Goal: Find specific page/section: Find specific page/section

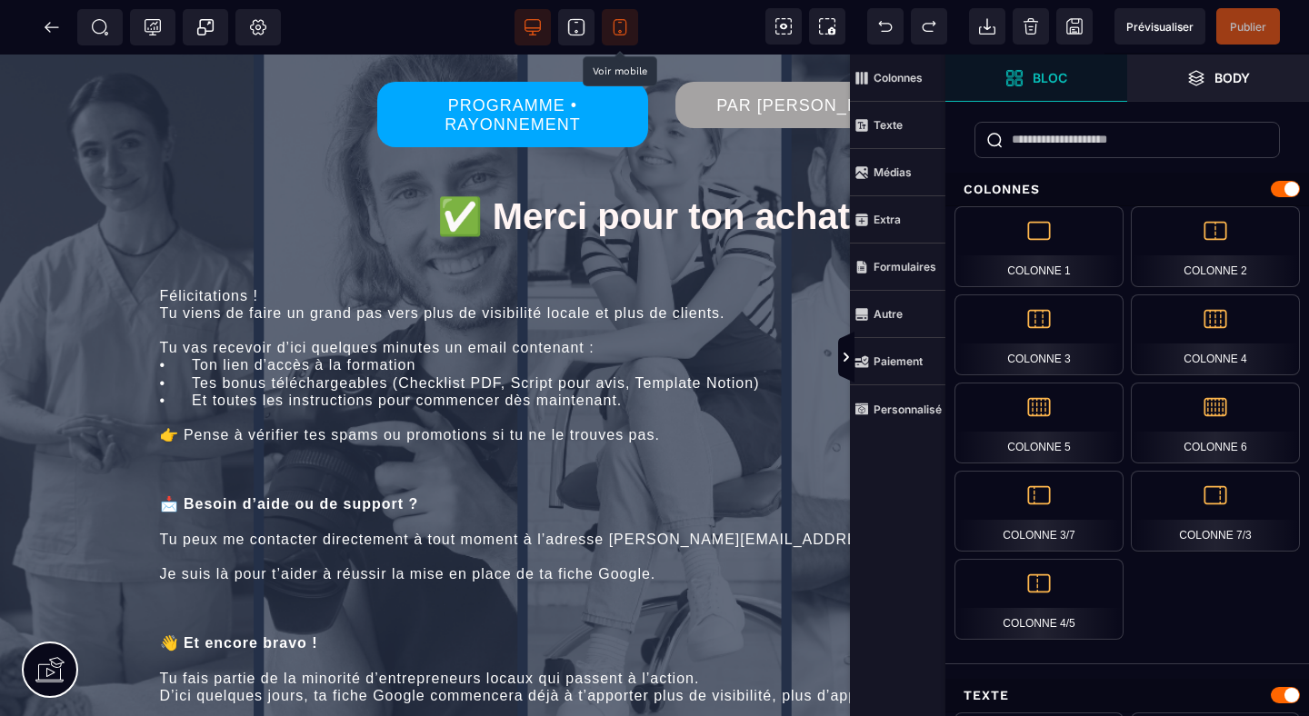
click at [619, 25] on icon at bounding box center [620, 27] width 18 height 18
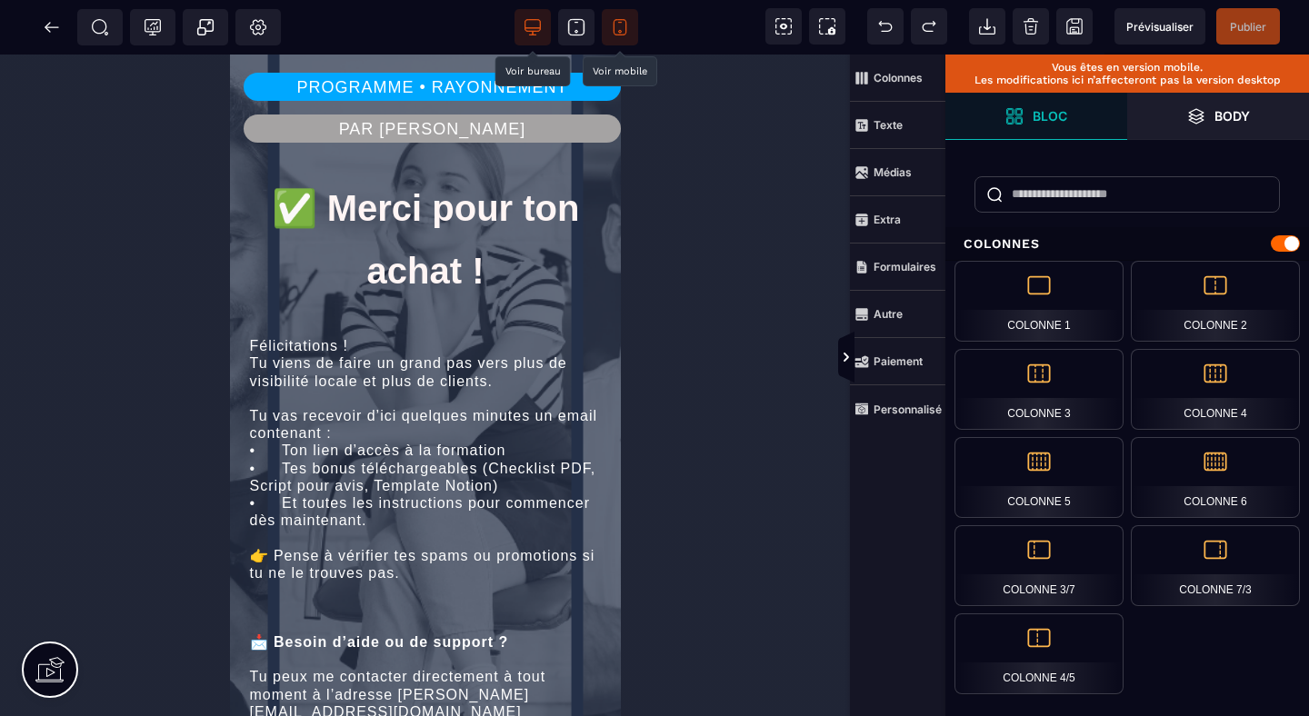
click at [536, 21] on icon at bounding box center [533, 27] width 18 height 18
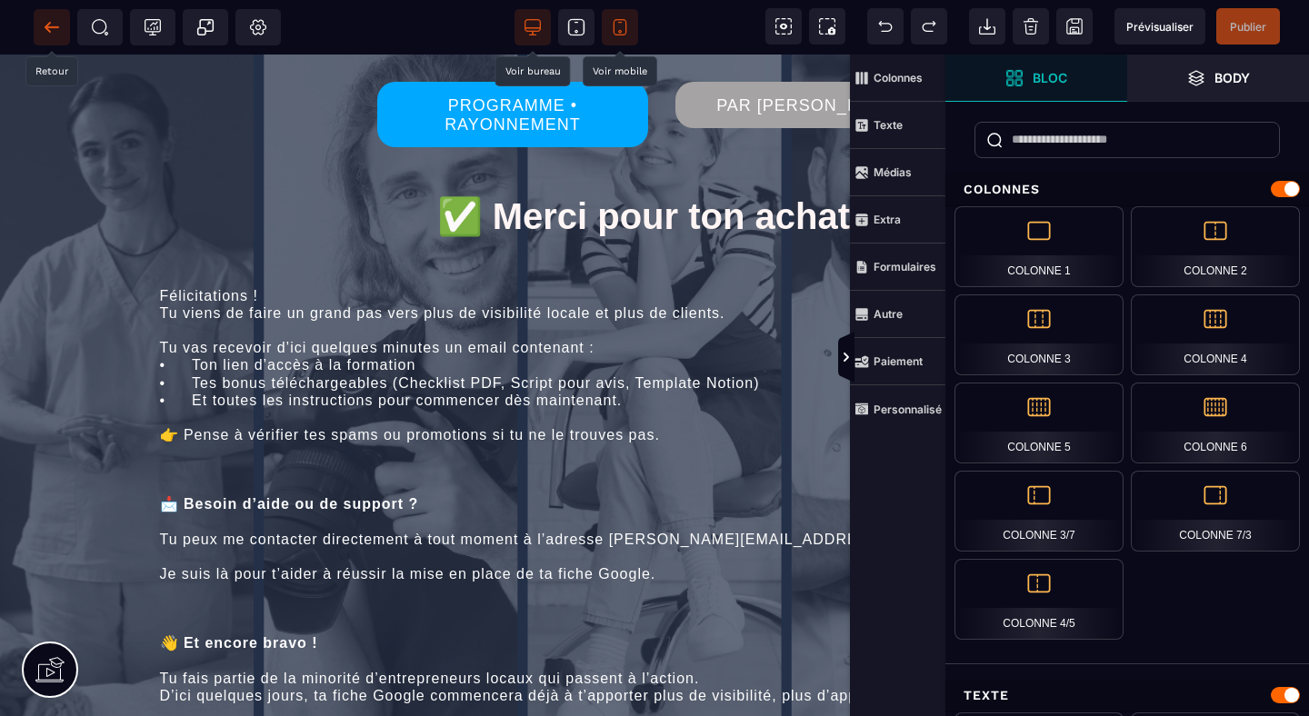
click at [55, 22] on icon at bounding box center [52, 27] width 18 height 18
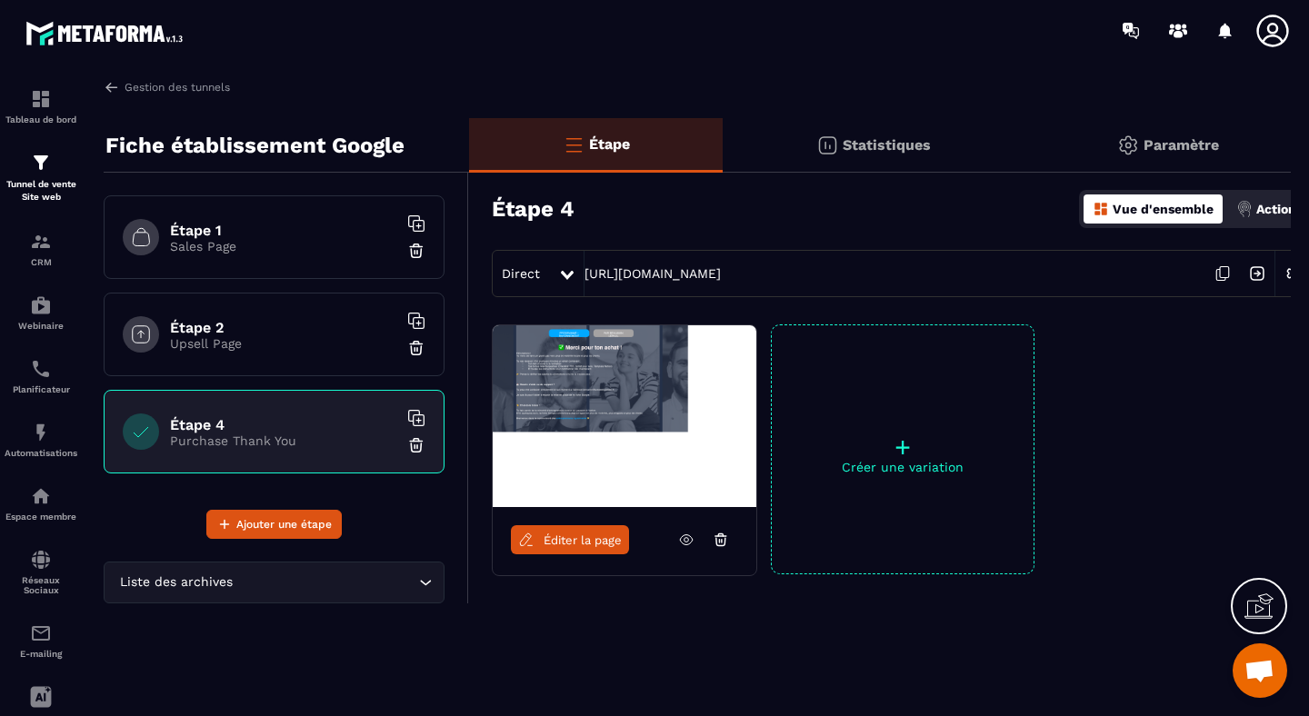
click at [245, 250] on p "Sales Page" at bounding box center [283, 246] width 227 height 15
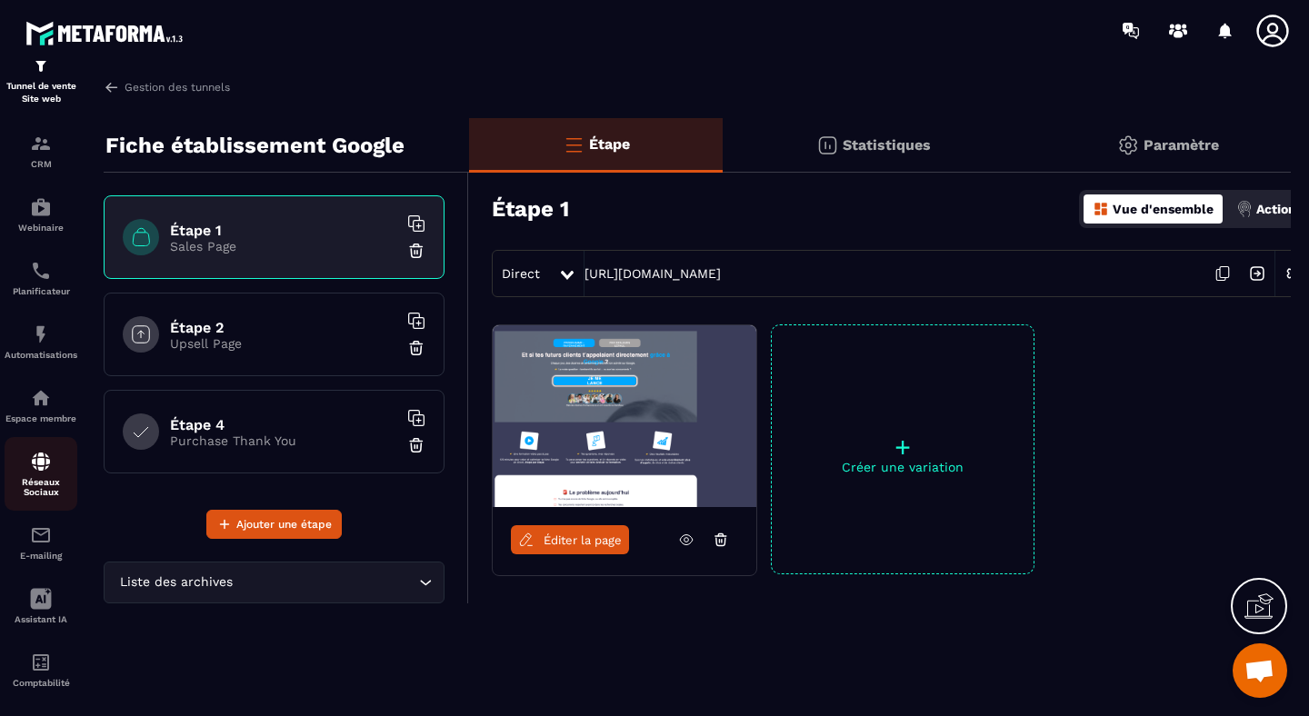
scroll to position [124, 0]
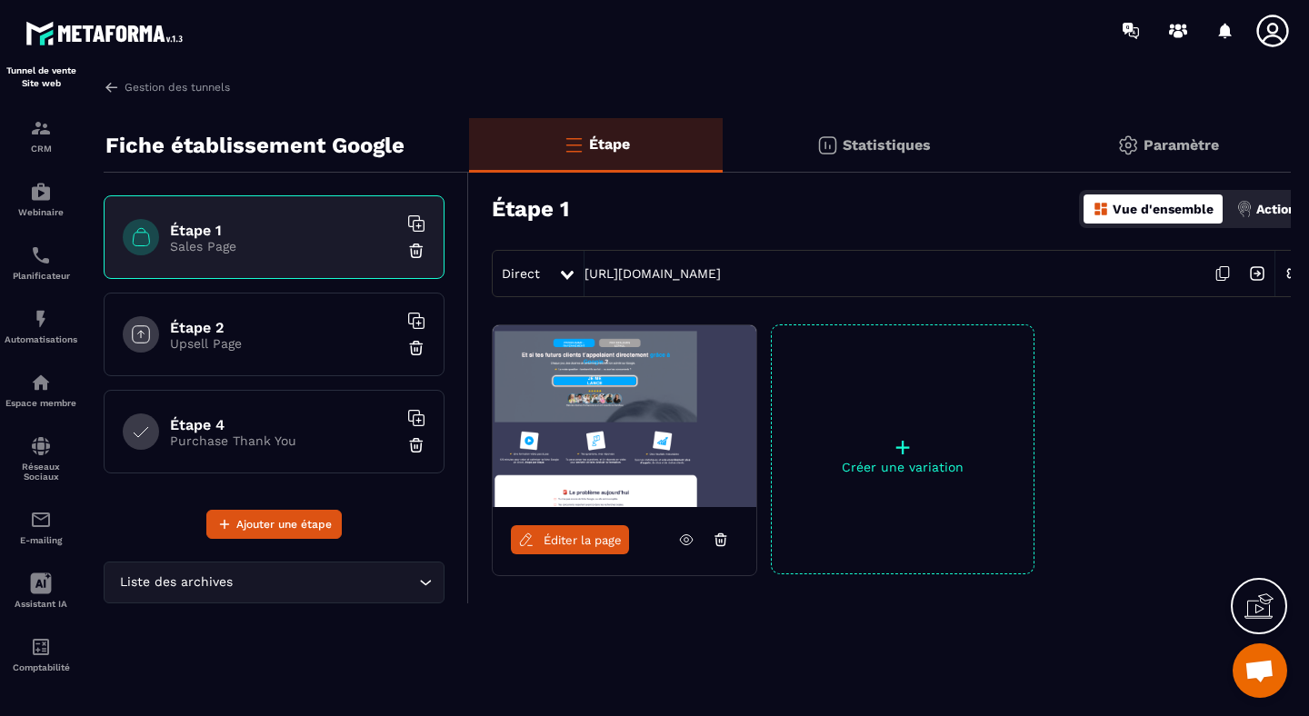
click at [841, 142] on div "Statistiques" at bounding box center [873, 145] width 301 height 55
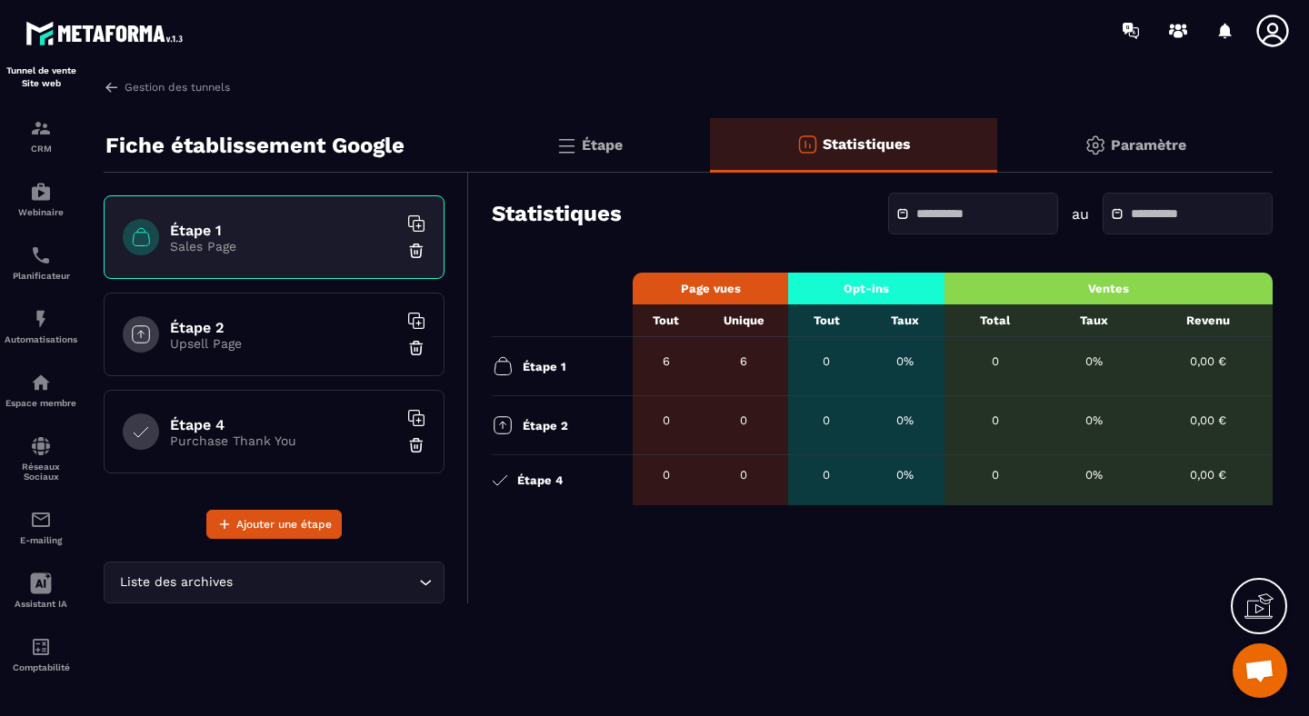
click at [1117, 145] on p "Paramètre" at bounding box center [1148, 144] width 75 height 17
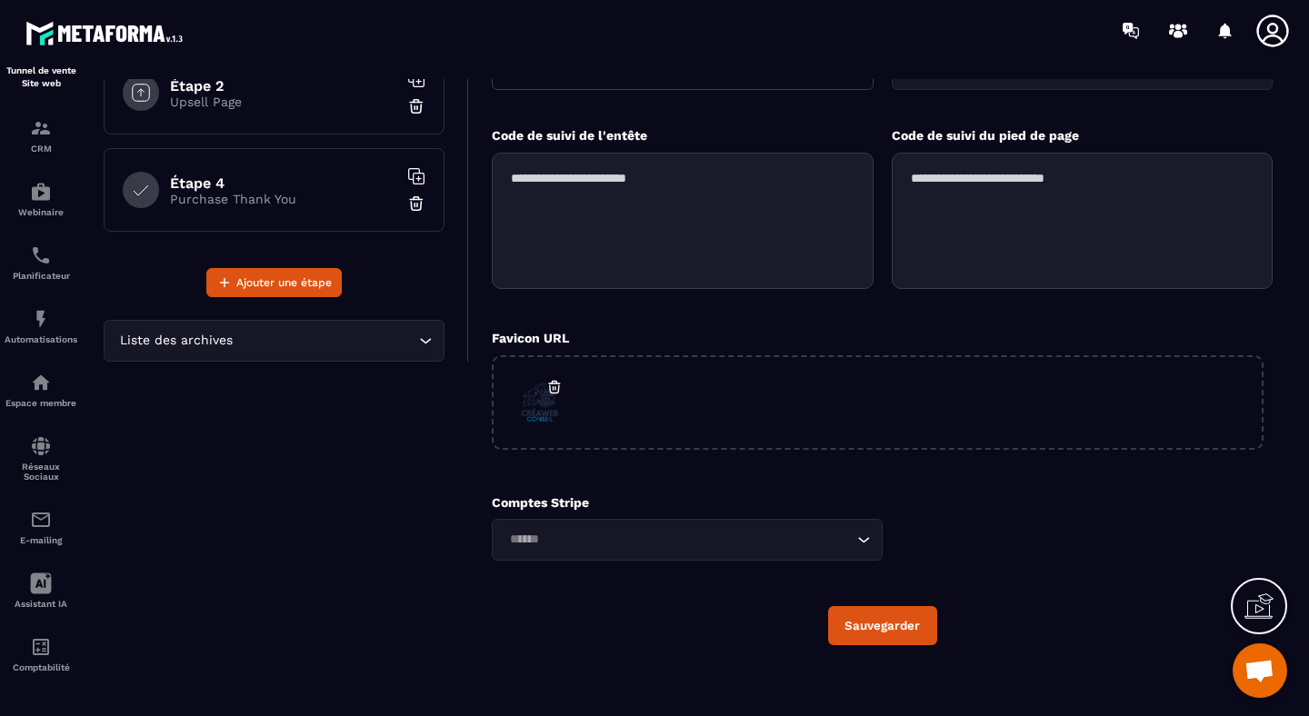
scroll to position [0, 0]
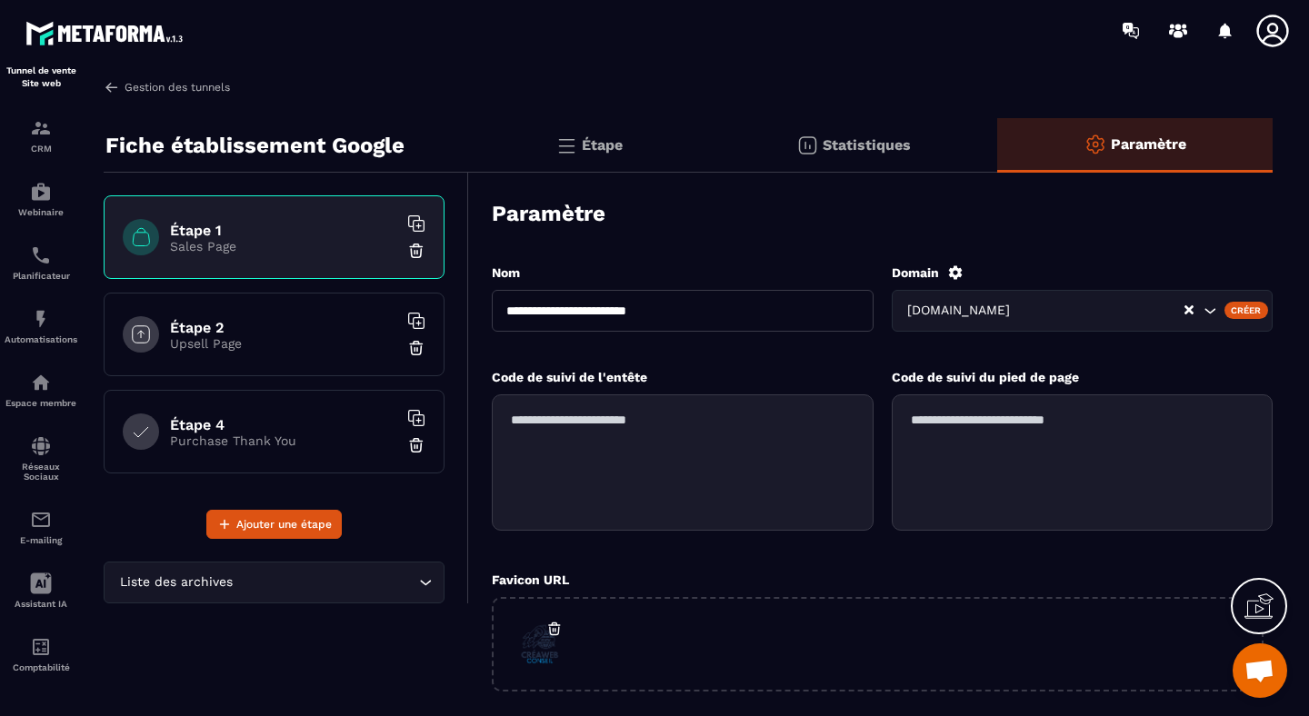
click at [115, 94] on img at bounding box center [112, 87] width 16 height 16
